Goal: Information Seeking & Learning: Learn about a topic

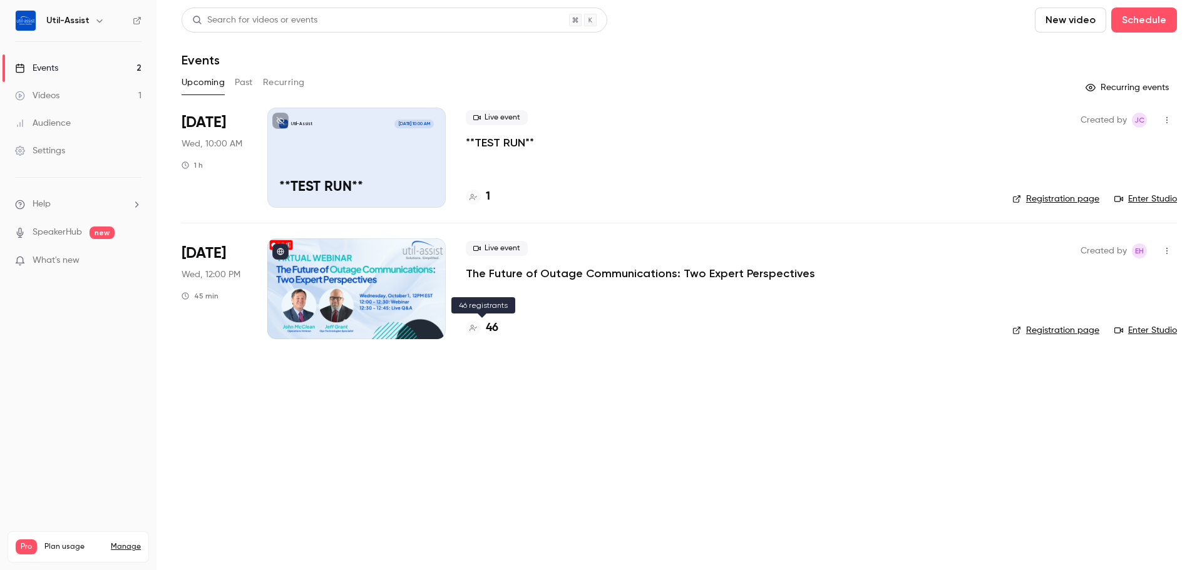
click at [487, 327] on h4 "46" at bounding box center [492, 328] width 13 height 17
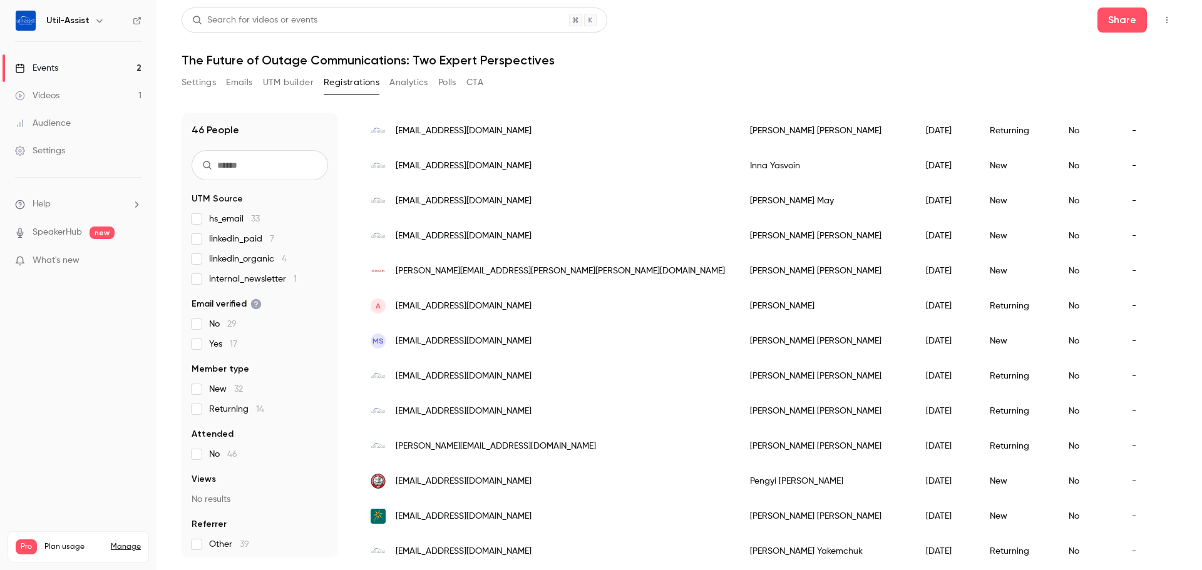
scroll to position [1297, 0]
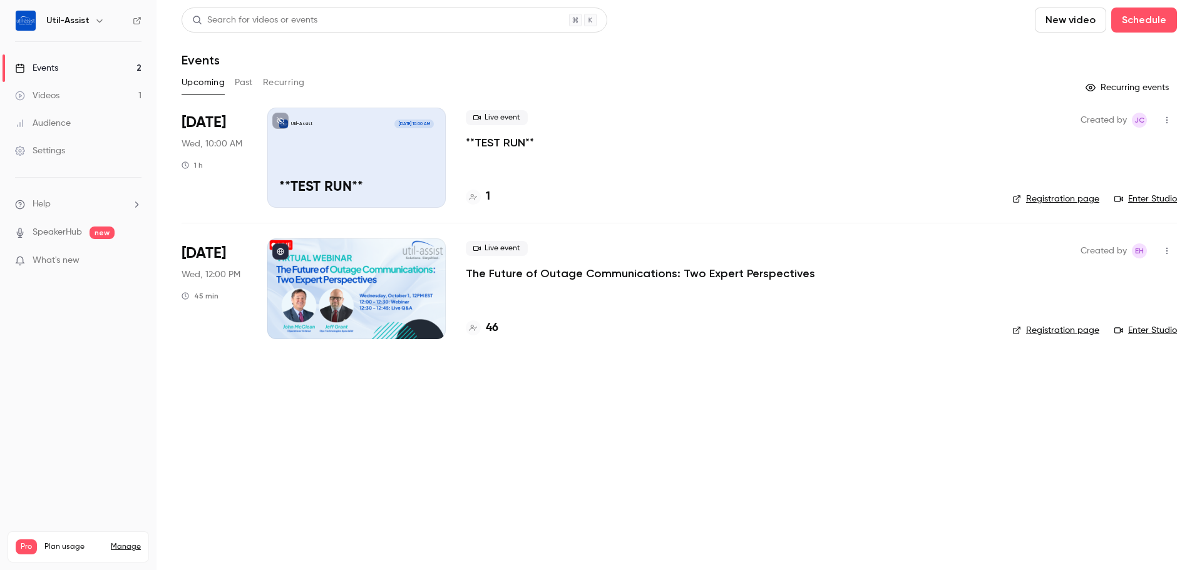
click at [538, 275] on p "The Future of Outage Communications: Two Expert Perspectives" at bounding box center [640, 273] width 349 height 15
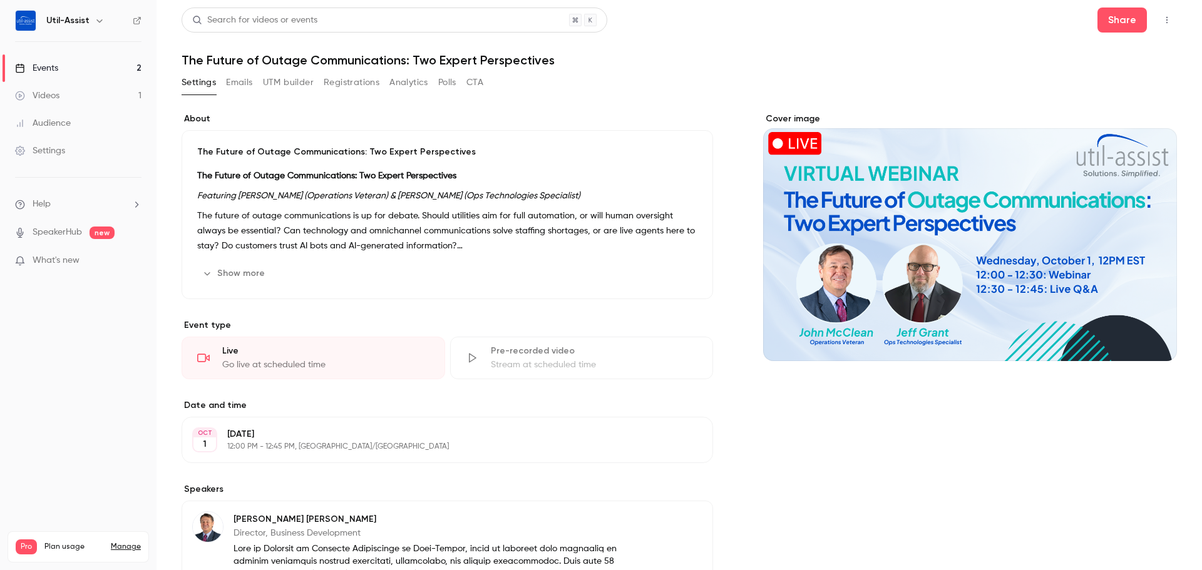
click at [230, 276] on button "Show more" at bounding box center [234, 274] width 75 height 20
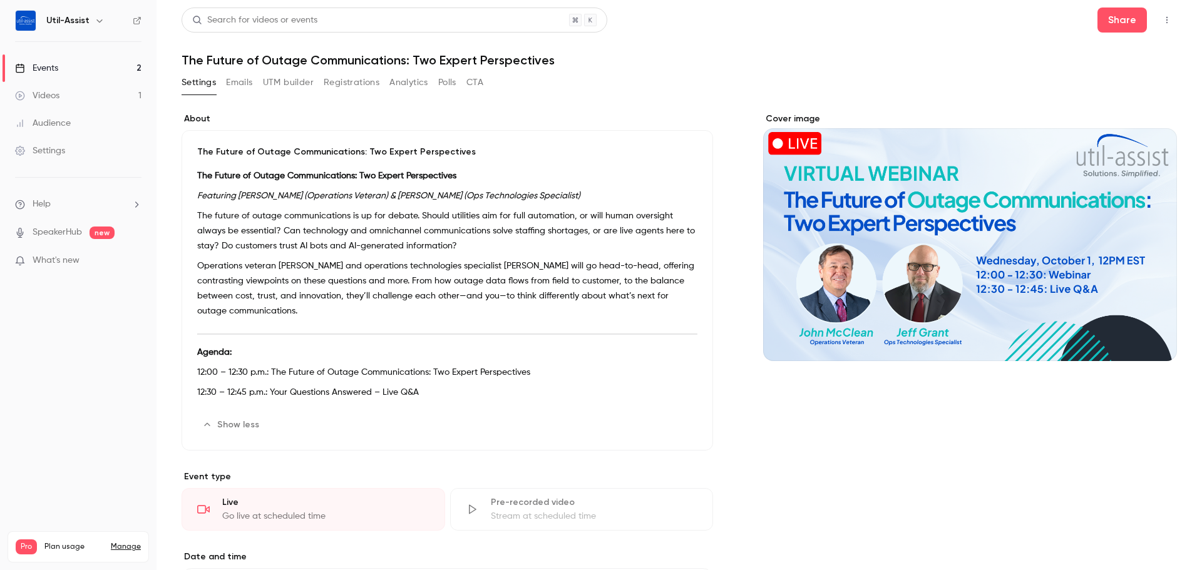
click at [56, 60] on link "Events 2" at bounding box center [78, 68] width 157 height 28
